Goal: Information Seeking & Learning: Learn about a topic

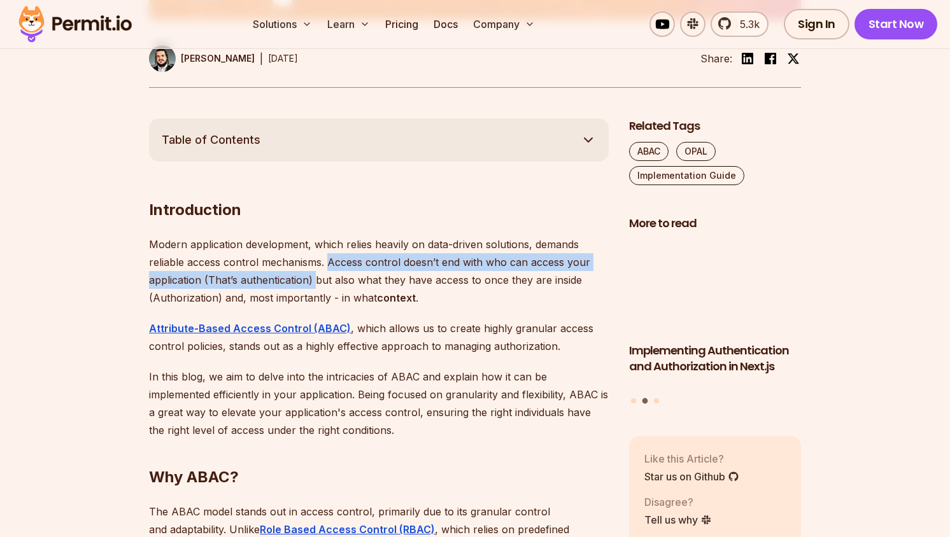
drag, startPoint x: 0, startPoint y: 0, endPoint x: 318, endPoint y: 277, distance: 421.7
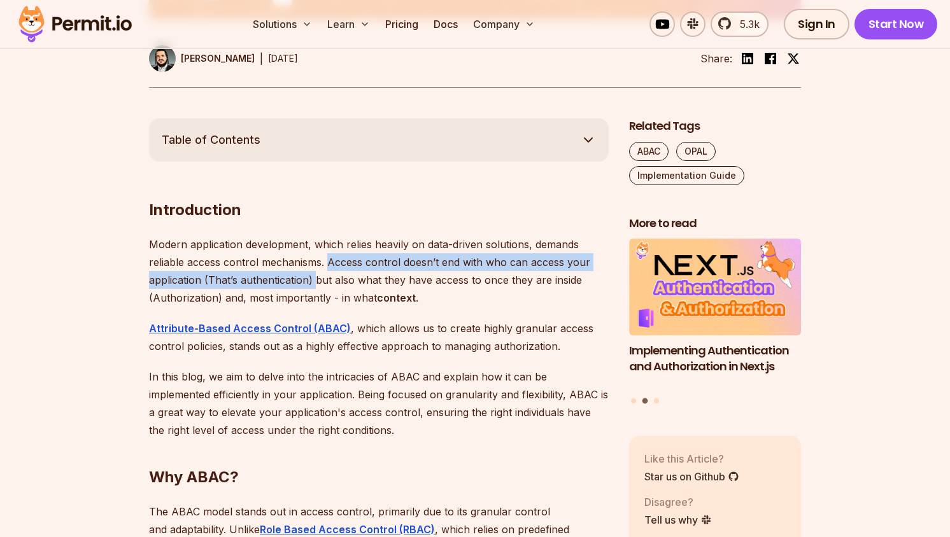
click at [318, 277] on p "Modern application development, which relies heavily on data-driven solutions, …" at bounding box center [378, 270] width 459 height 71
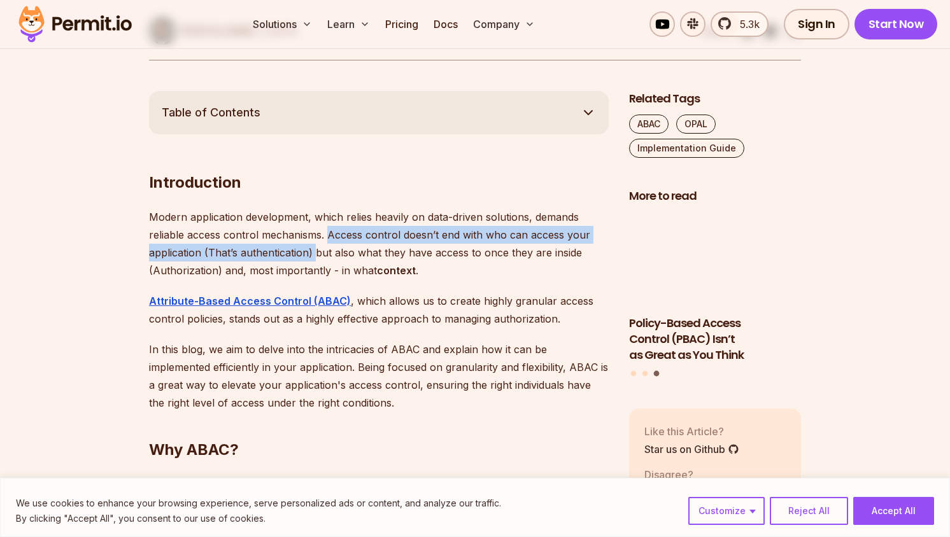
scroll to position [666, 0]
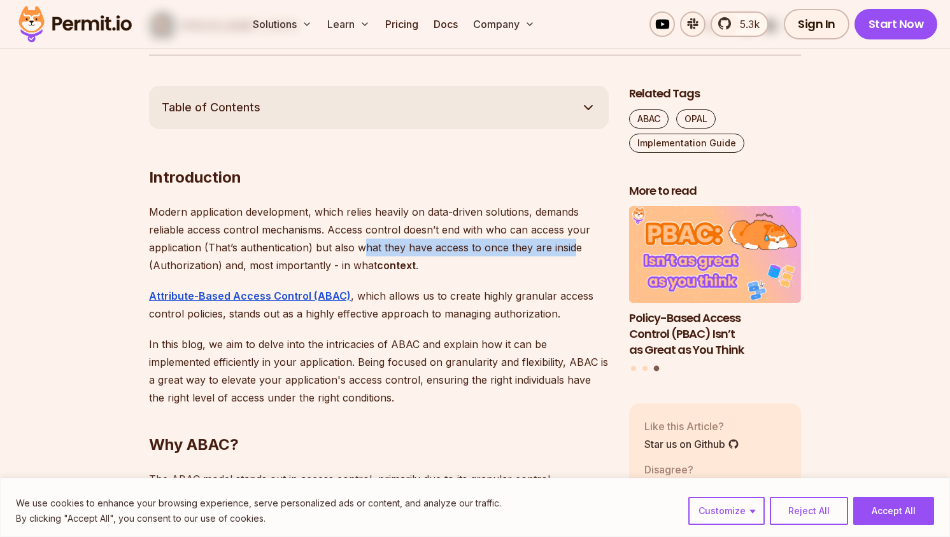
drag, startPoint x: 363, startPoint y: 247, endPoint x: 571, endPoint y: 246, distance: 207.5
click at [571, 246] on p "Modern application development, which relies heavily on data-driven solutions, …" at bounding box center [378, 238] width 459 height 71
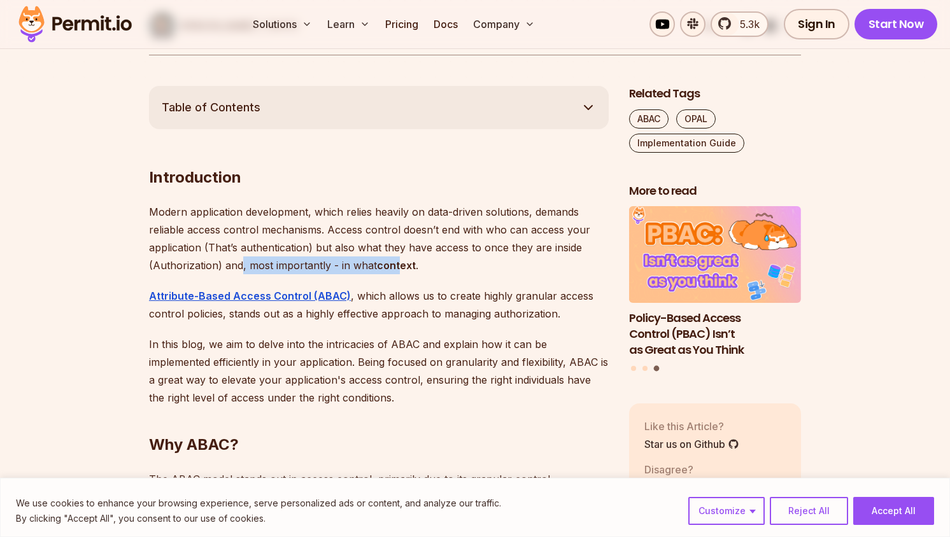
drag, startPoint x: 239, startPoint y: 266, endPoint x: 398, endPoint y: 261, distance: 159.2
click at [398, 261] on p "Modern application development, which relies heavily on data-driven solutions, …" at bounding box center [378, 238] width 459 height 71
click at [398, 261] on strong "context" at bounding box center [396, 265] width 39 height 13
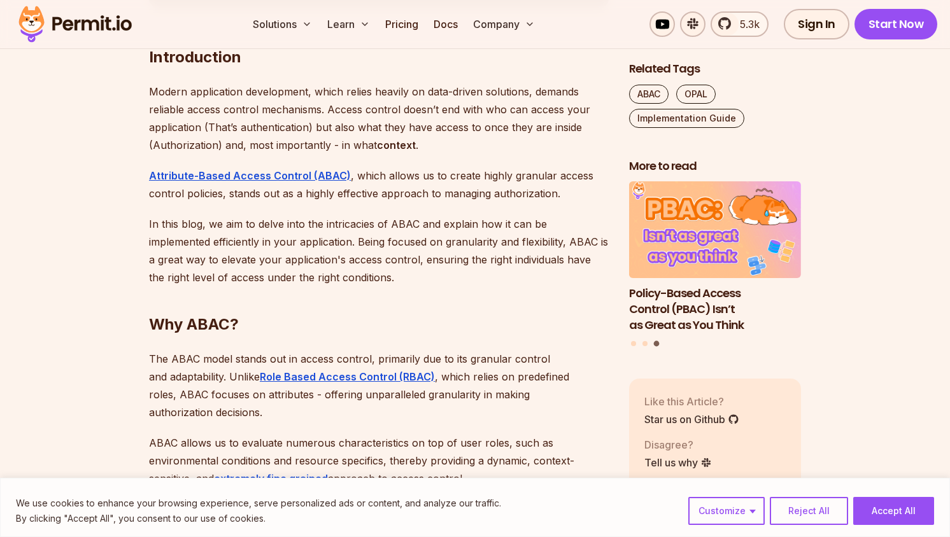
scroll to position [792, 0]
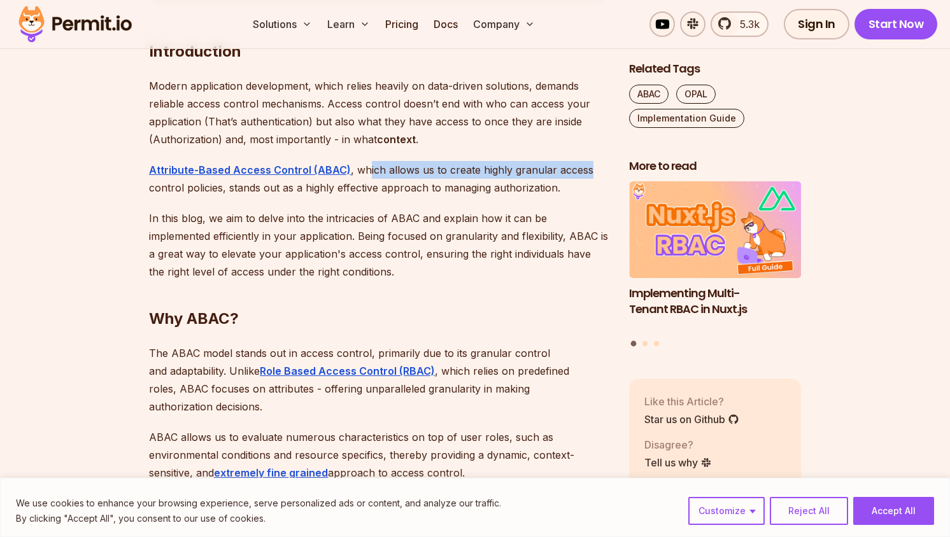
drag, startPoint x: 363, startPoint y: 171, endPoint x: 587, endPoint y: 169, distance: 224.7
click at [587, 169] on p "Attribute-Based Access Control (ABAC) , which allows us to create highly granul…" at bounding box center [378, 179] width 459 height 36
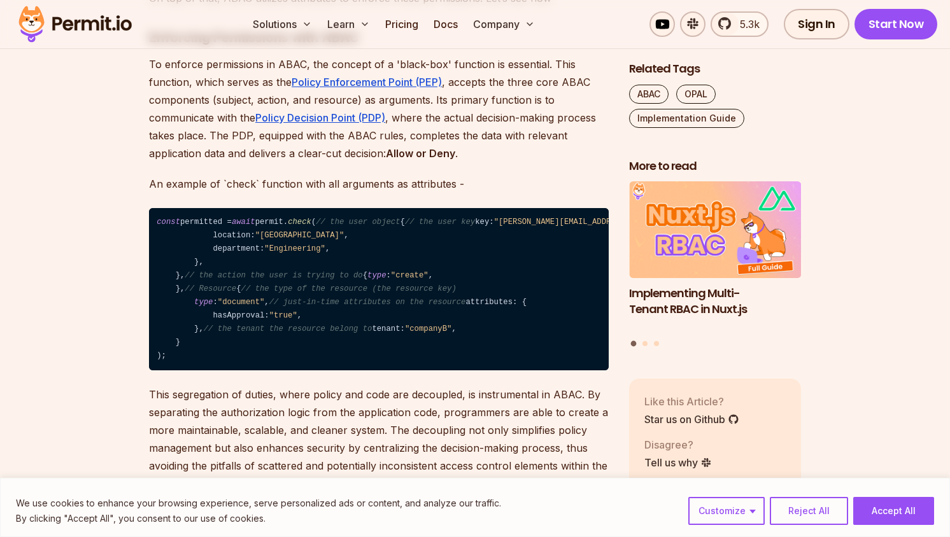
scroll to position [1676, 0]
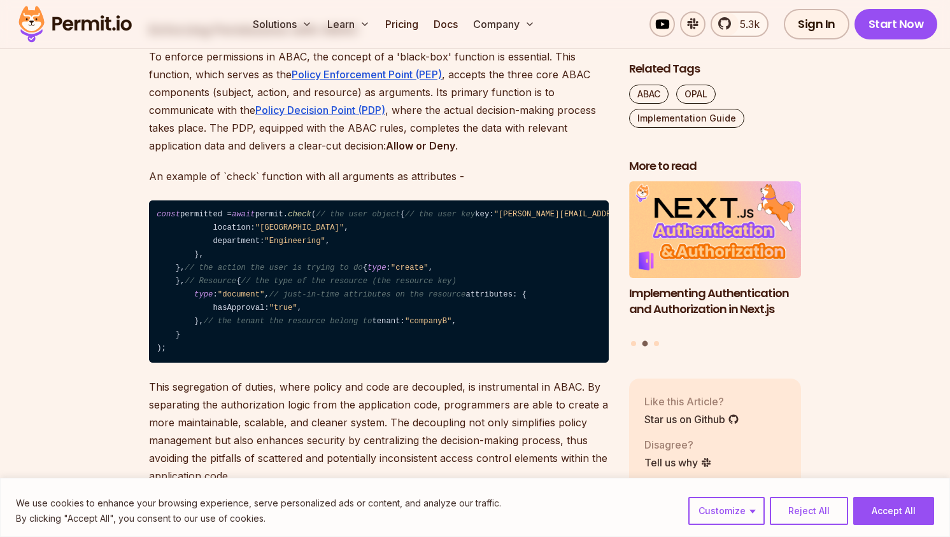
drag, startPoint x: 193, startPoint y: 251, endPoint x: 351, endPoint y: 234, distance: 158.1
click at [351, 234] on code "const permitted = await permit. check ( // the user object { // the user key ke…" at bounding box center [378, 281] width 459 height 163
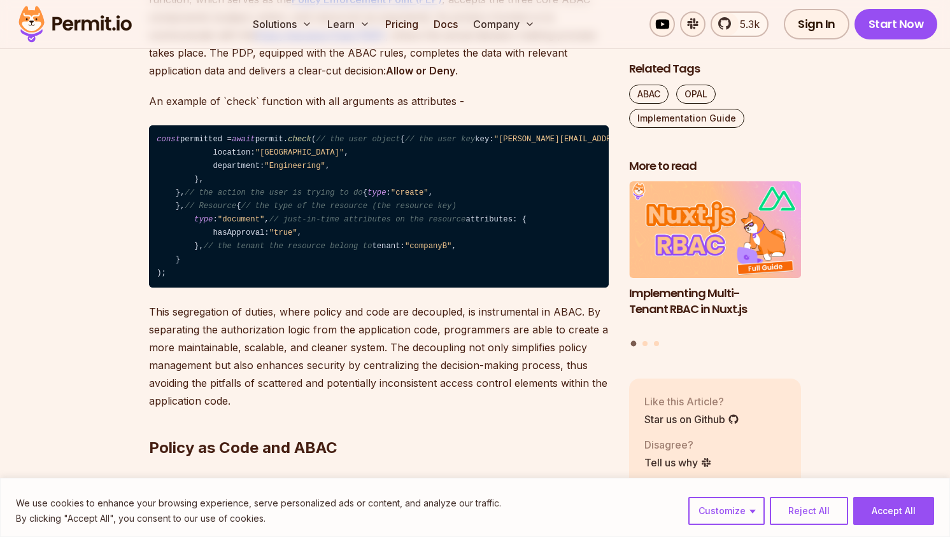
scroll to position [1752, 0]
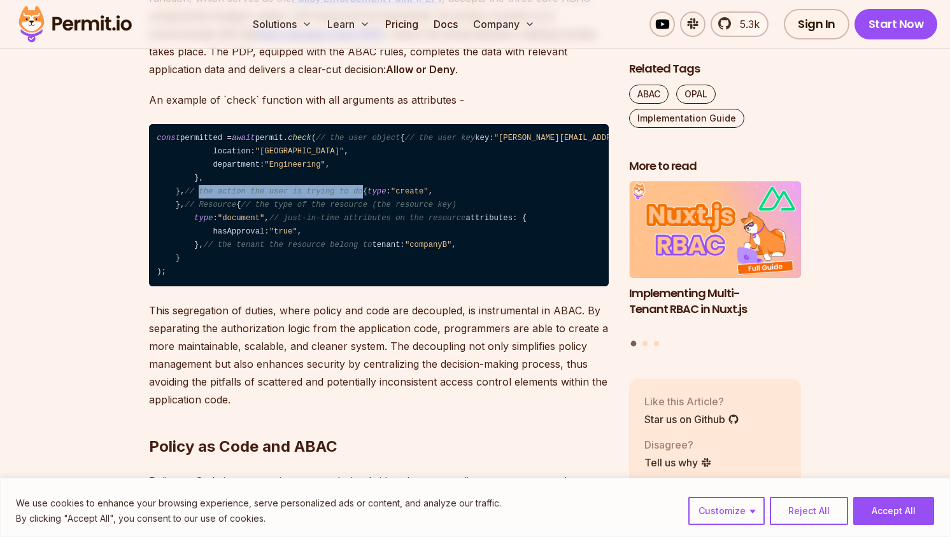
drag, startPoint x: 189, startPoint y: 265, endPoint x: 365, endPoint y: 272, distance: 176.4
click at [361, 272] on code "const permitted = await permit. check ( // the user object { // the user key ke…" at bounding box center [378, 205] width 459 height 163
click at [365, 272] on code "const permitted = await permit. check ( // the user object { // the user key ke…" at bounding box center [378, 205] width 459 height 163
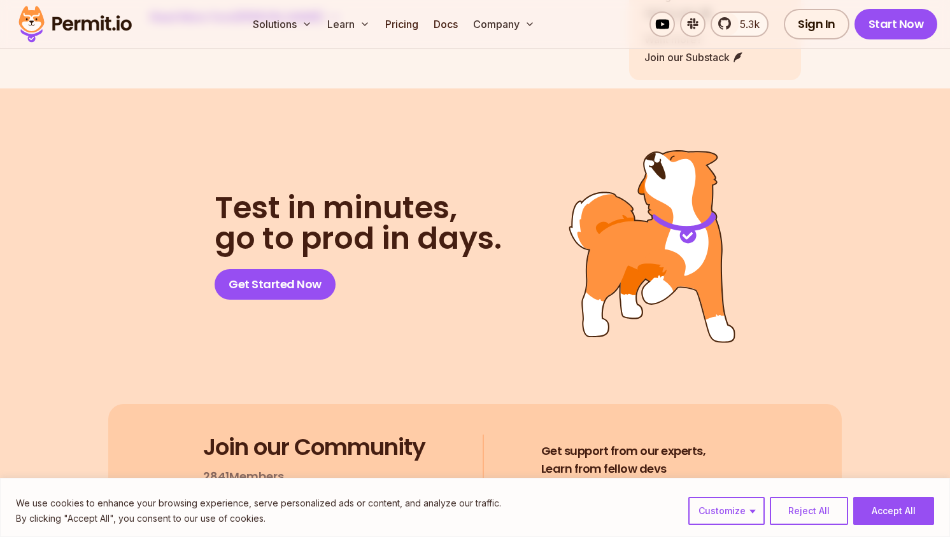
scroll to position [6680, 0]
